Goal: Information Seeking & Learning: Learn about a topic

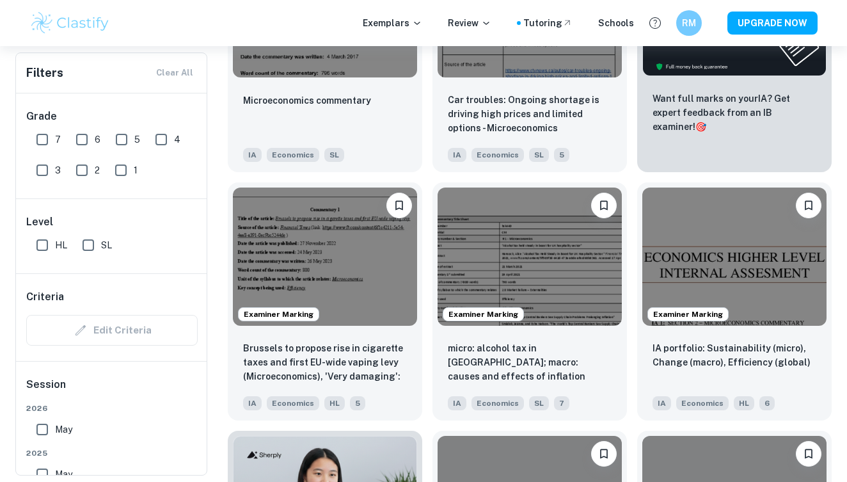
scroll to position [524, 0]
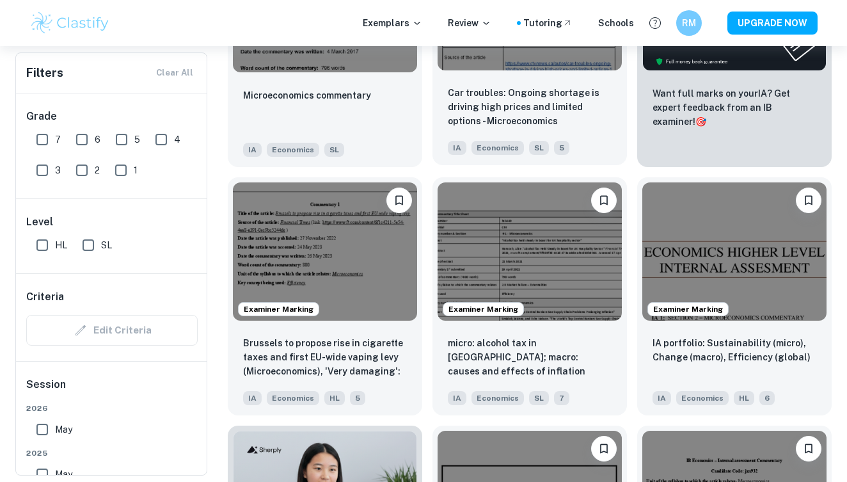
click at [492, 58] on img at bounding box center [530, 1] width 184 height 138
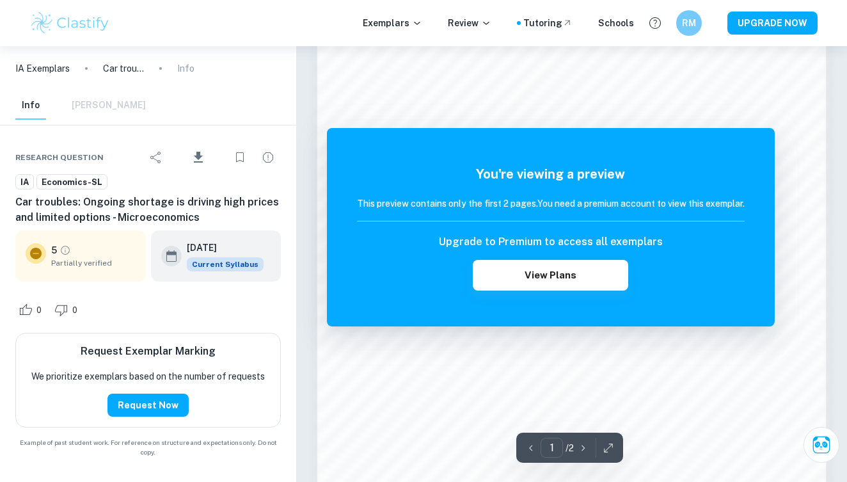
scroll to position [835, 0]
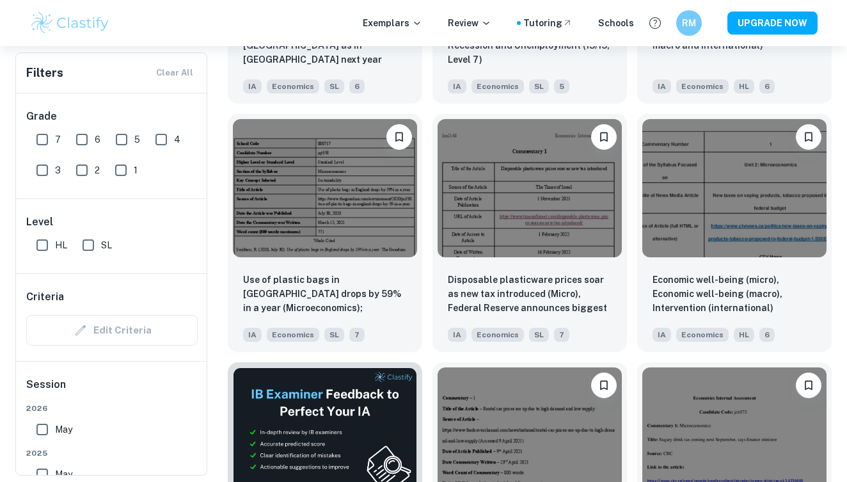
scroll to position [1537, 0]
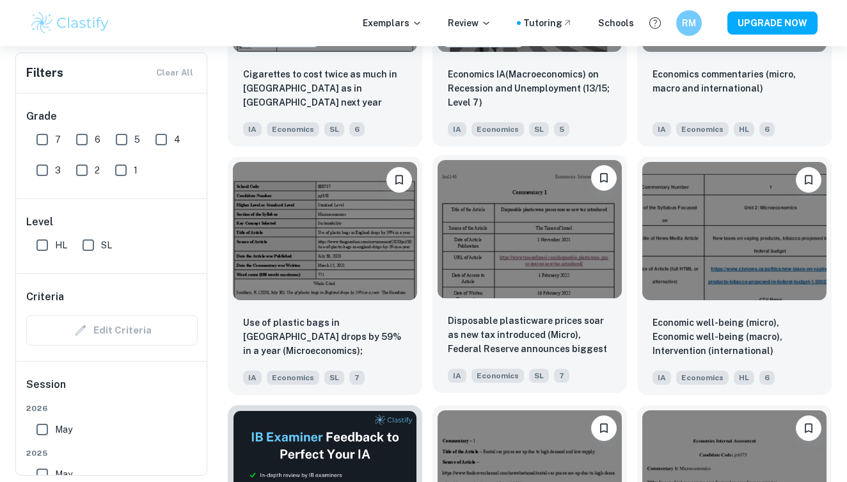
click at [492, 228] on img at bounding box center [530, 229] width 184 height 138
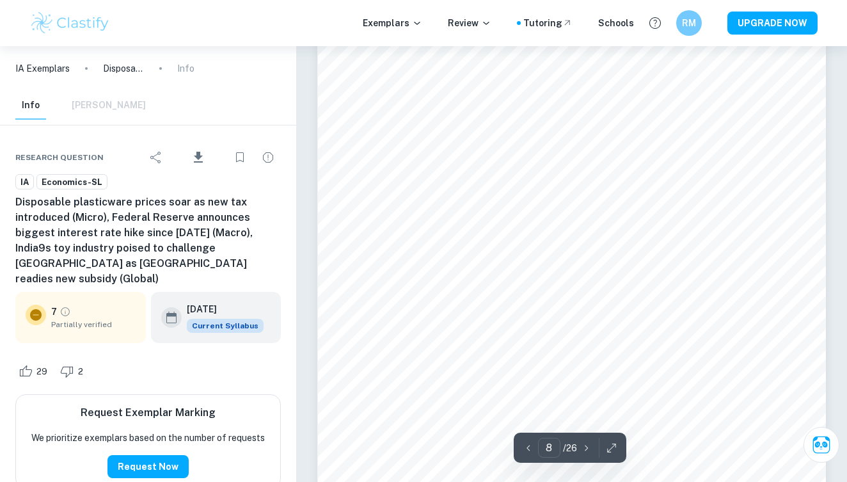
scroll to position [5266, 0]
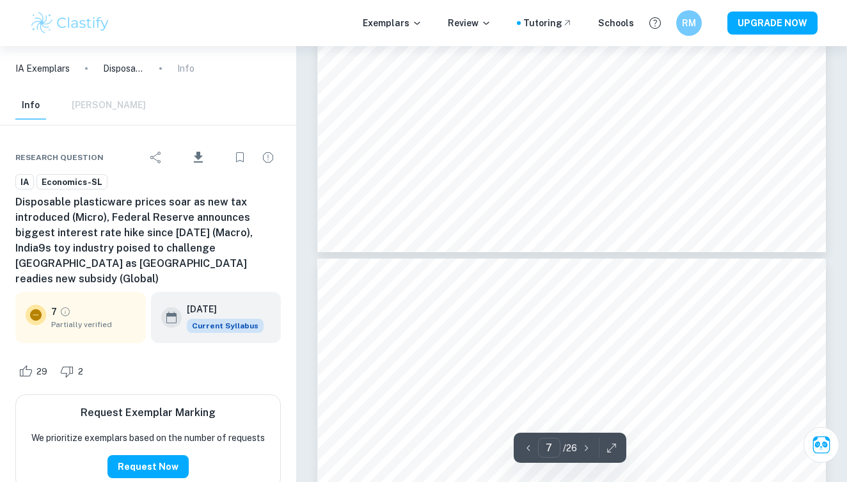
type input "6"
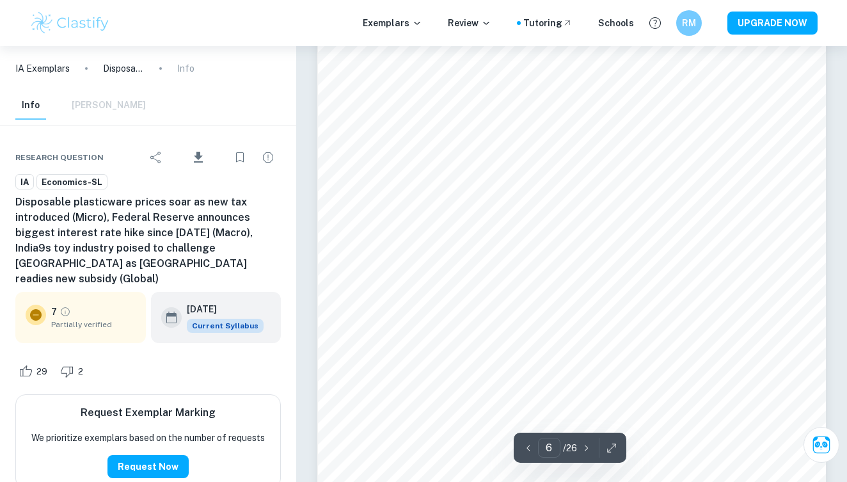
scroll to position [3975, 0]
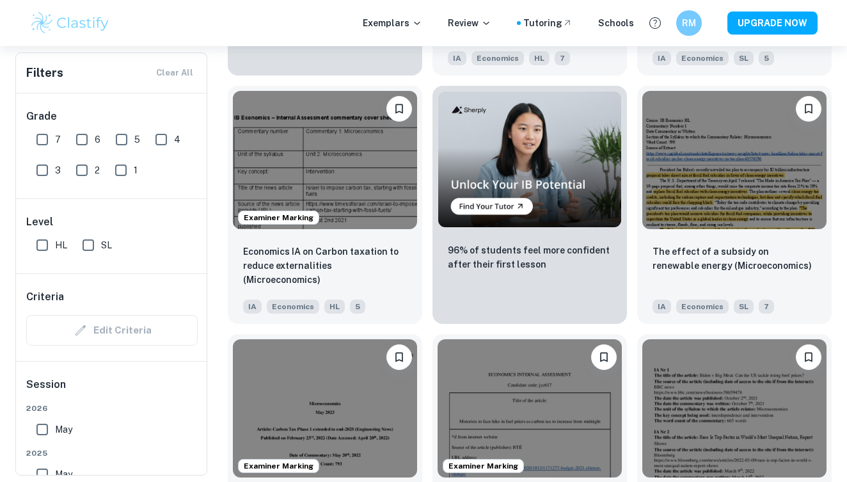
scroll to position [2108, 0]
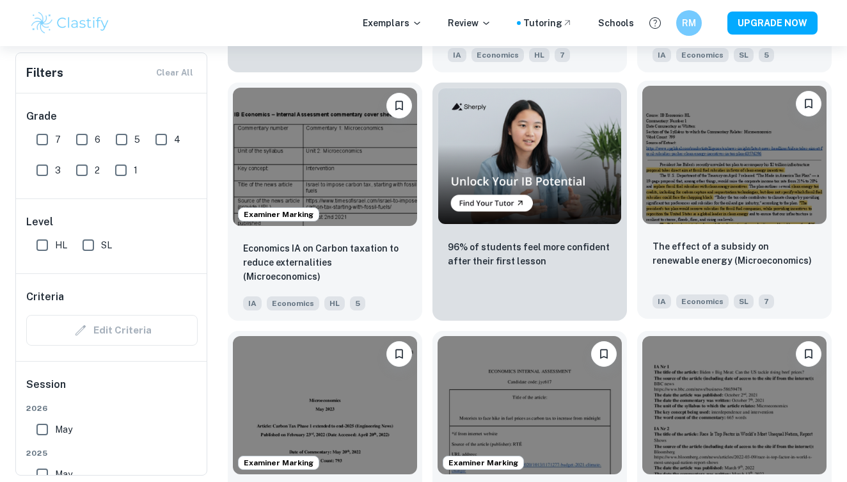
click at [704, 207] on img at bounding box center [734, 155] width 184 height 138
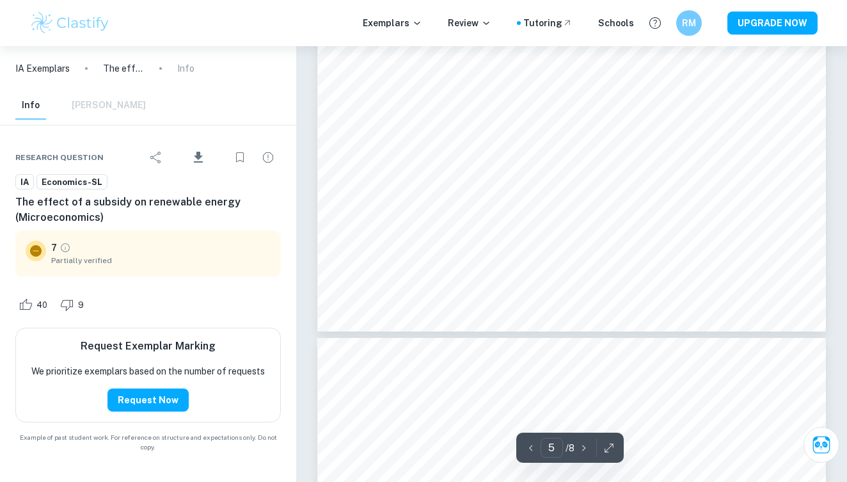
scroll to position [3217, 0]
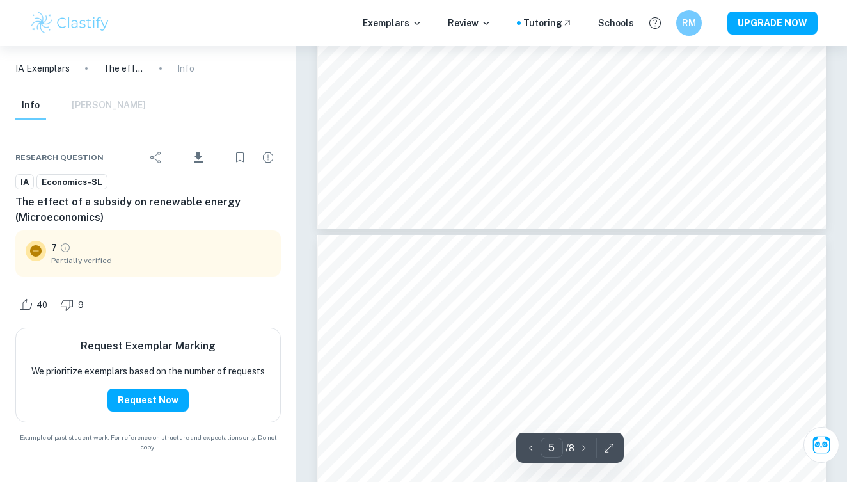
type input "6"
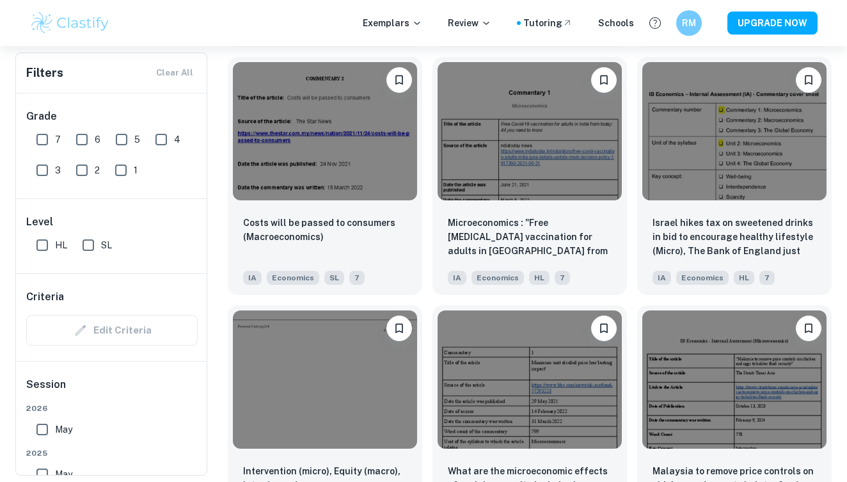
scroll to position [2631, 0]
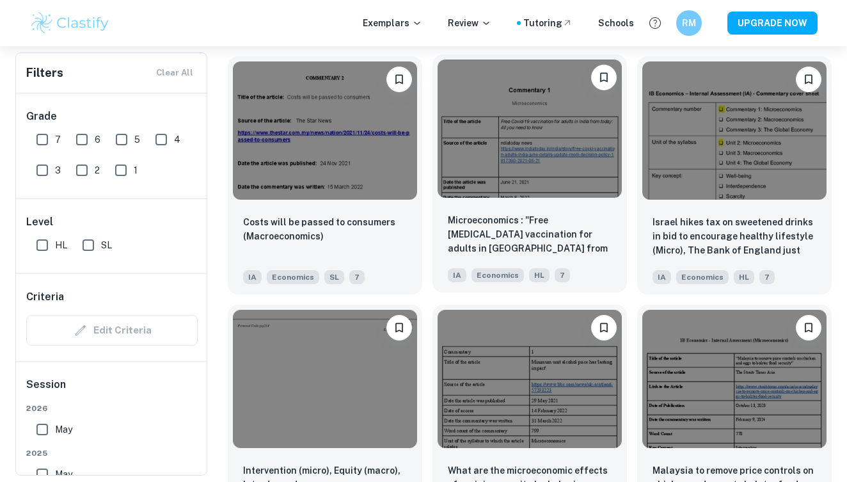
click at [516, 127] on img at bounding box center [530, 128] width 184 height 138
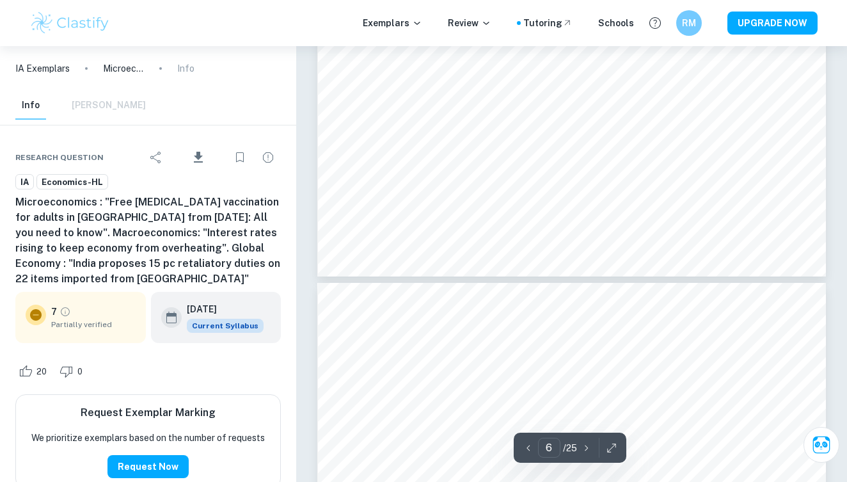
type input "7"
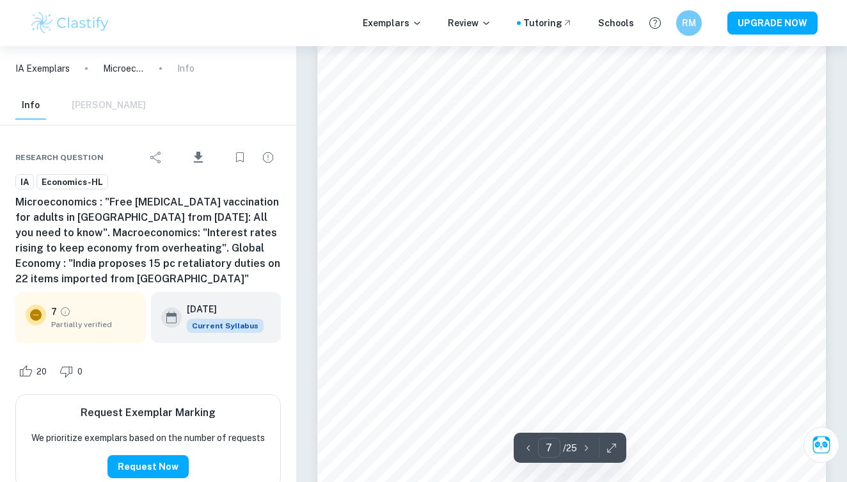
scroll to position [4241, 0]
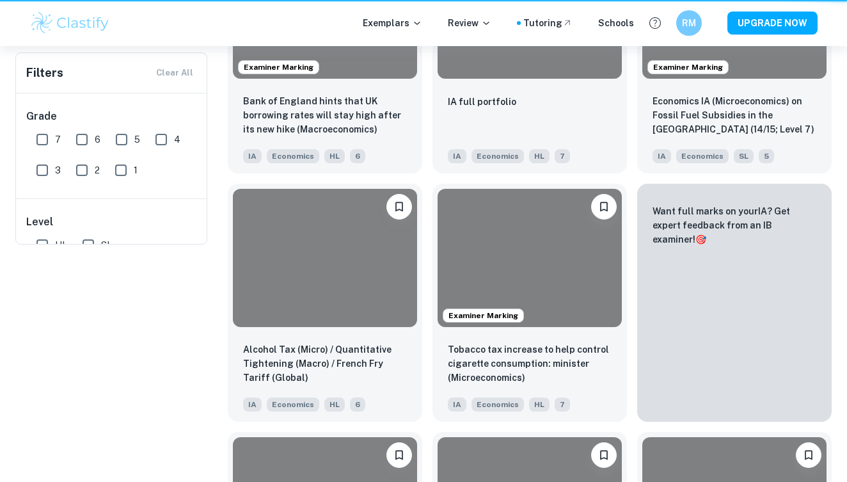
scroll to position [2631, 0]
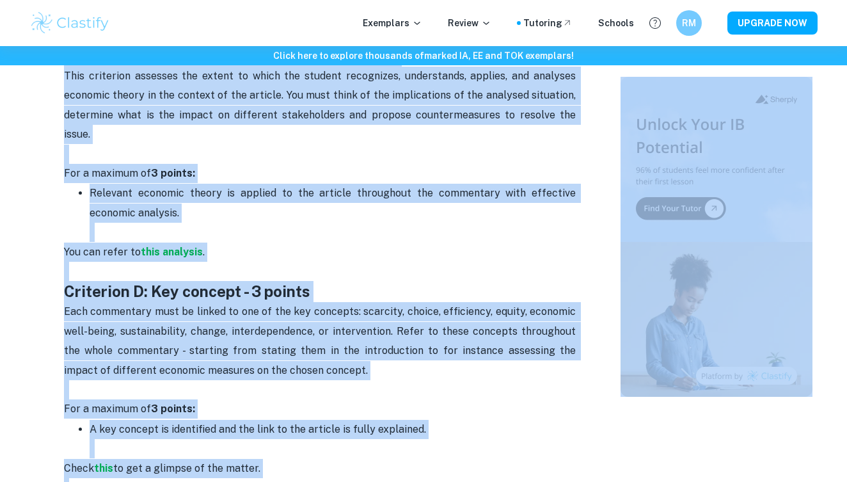
scroll to position [1180, 0]
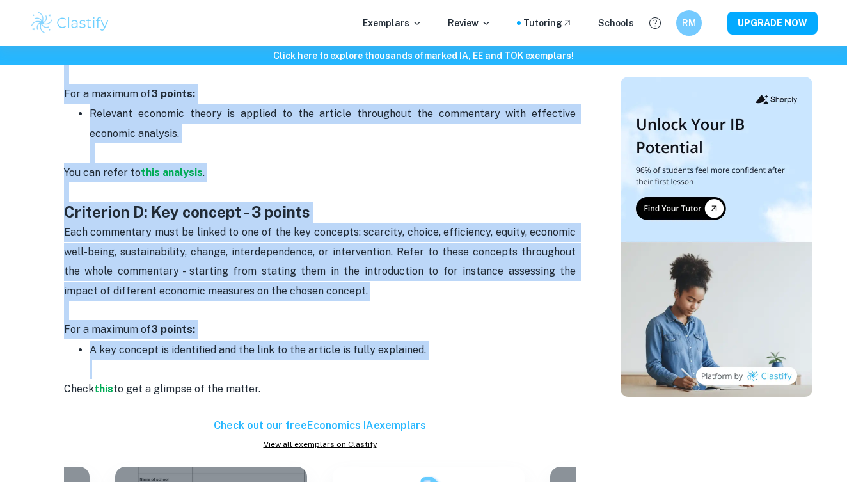
drag, startPoint x: 67, startPoint y: 226, endPoint x: 200, endPoint y: 312, distance: 158.5
click at [200, 312] on div "Economics IA Criteria and Checklist The most important aspect of wiriting your …" at bounding box center [320, 202] width 512 height 1722
copy div "Criterion A: Diagrams - 3 points Each commentary must include diagrams that ill…"
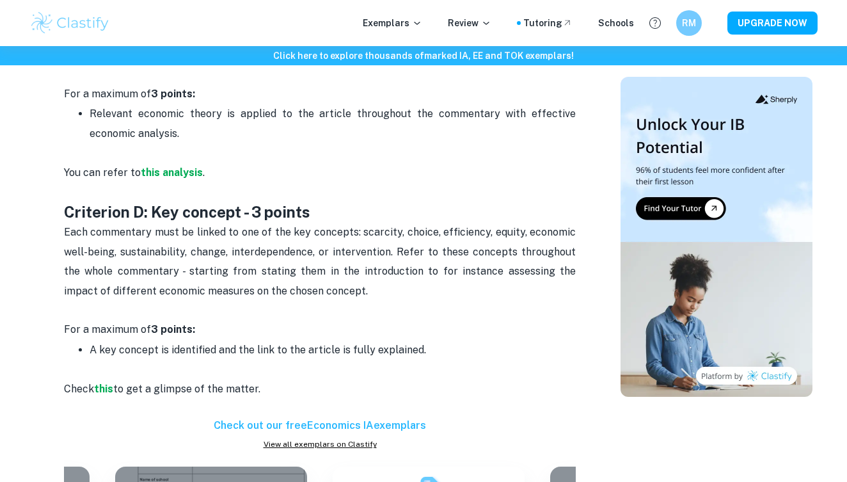
click at [209, 26] on div "Exemplars Review Tutoring Schools RM UPGRADE NOW" at bounding box center [423, 23] width 819 height 26
